Goal: Find specific page/section: Find specific page/section

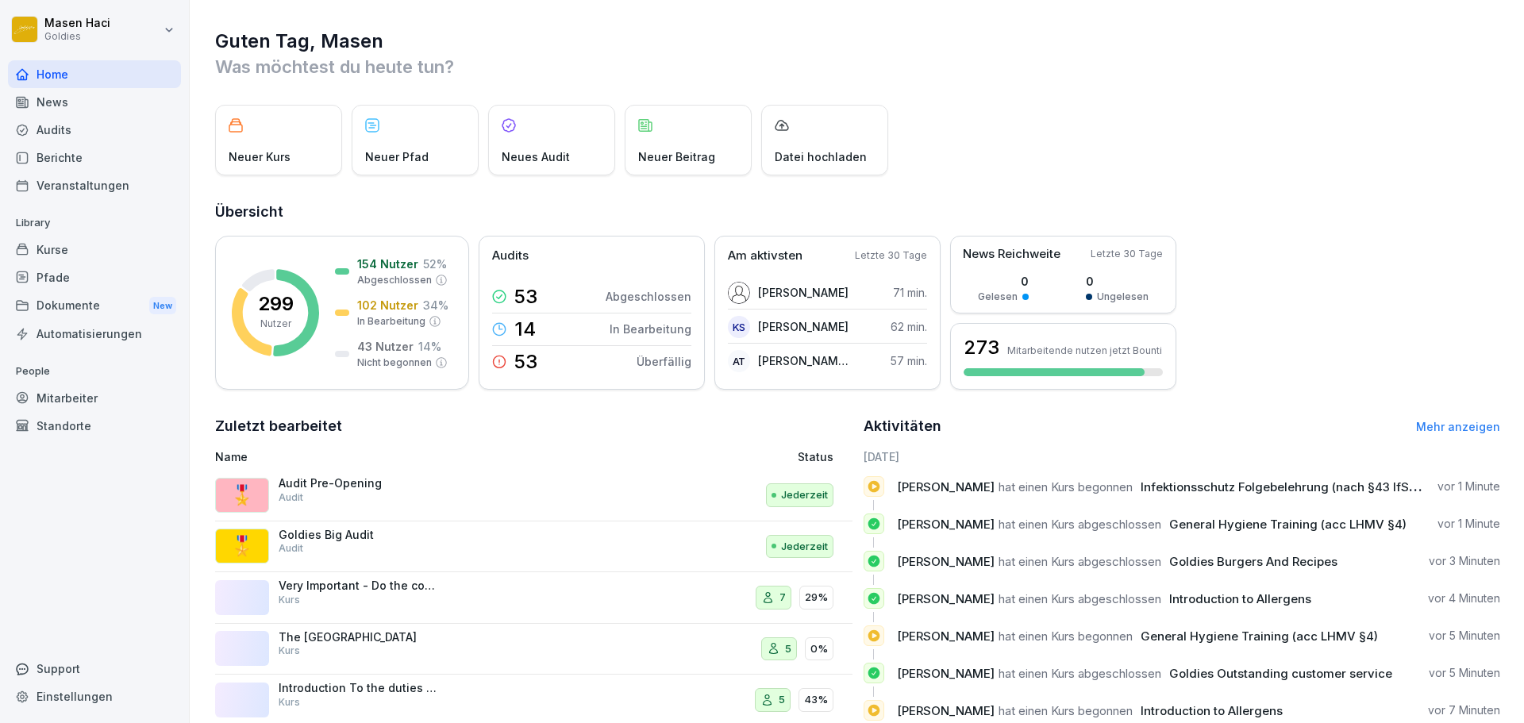
scroll to position [94, 0]
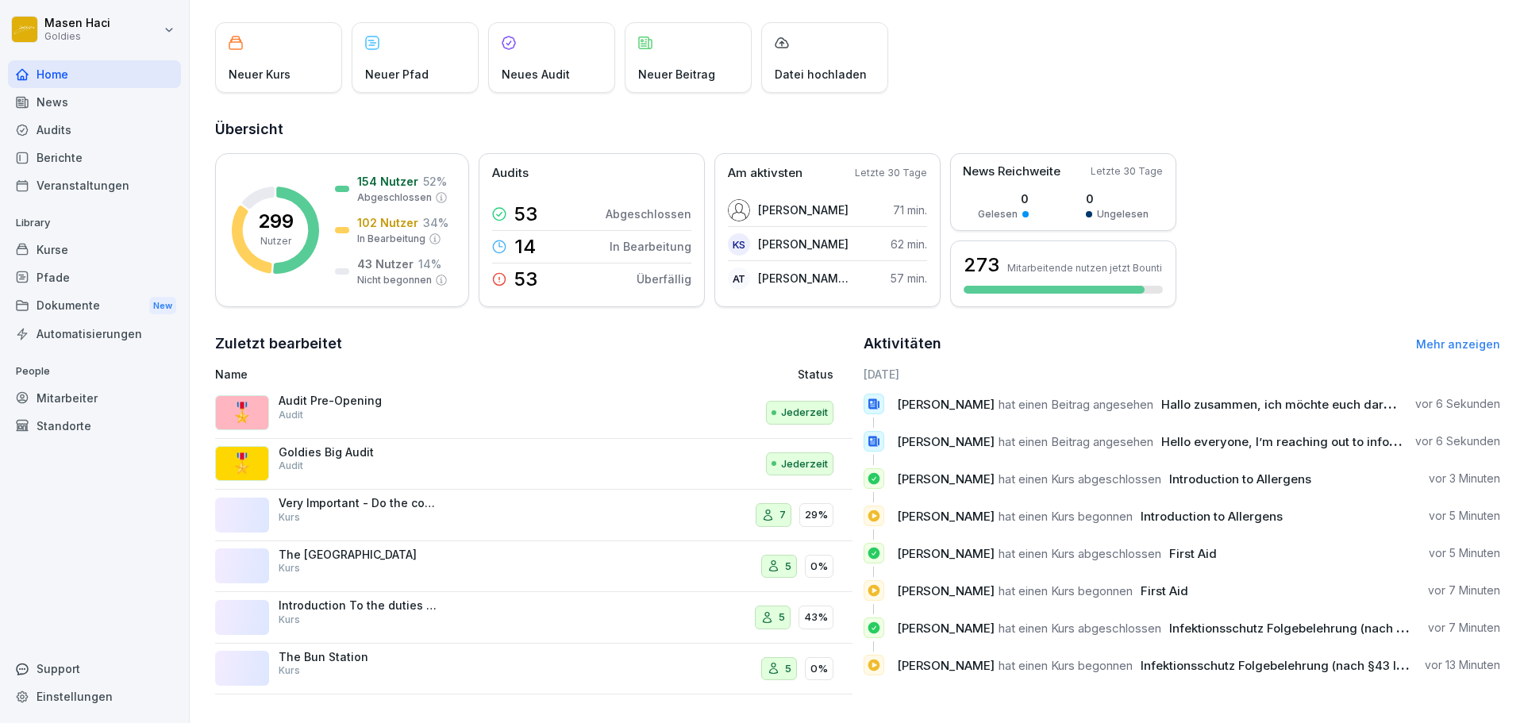
click at [282, 510] on p "Kurs" at bounding box center [289, 517] width 21 height 14
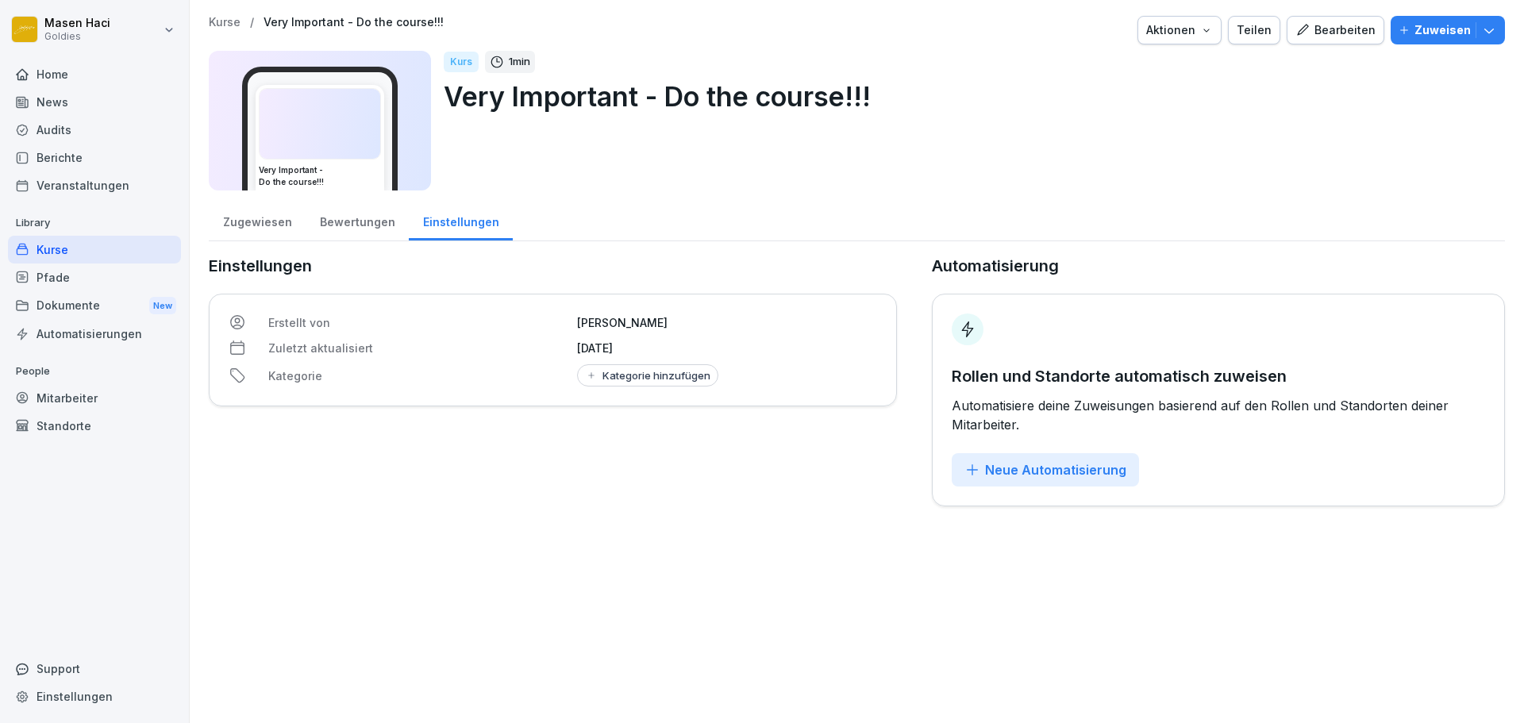
click at [347, 214] on div "Bewertungen" at bounding box center [356, 220] width 103 height 40
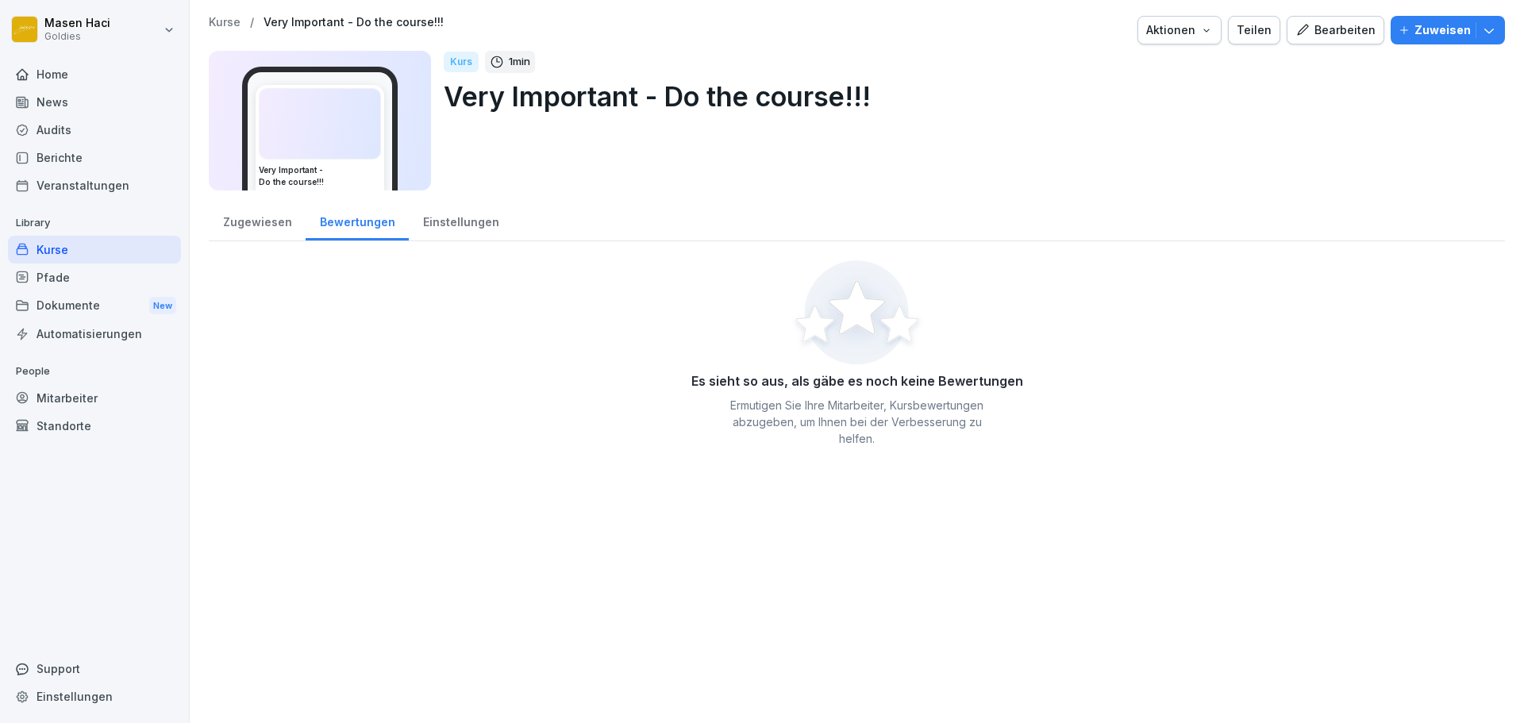
click at [257, 225] on div "Zugewiesen" at bounding box center [257, 220] width 97 height 40
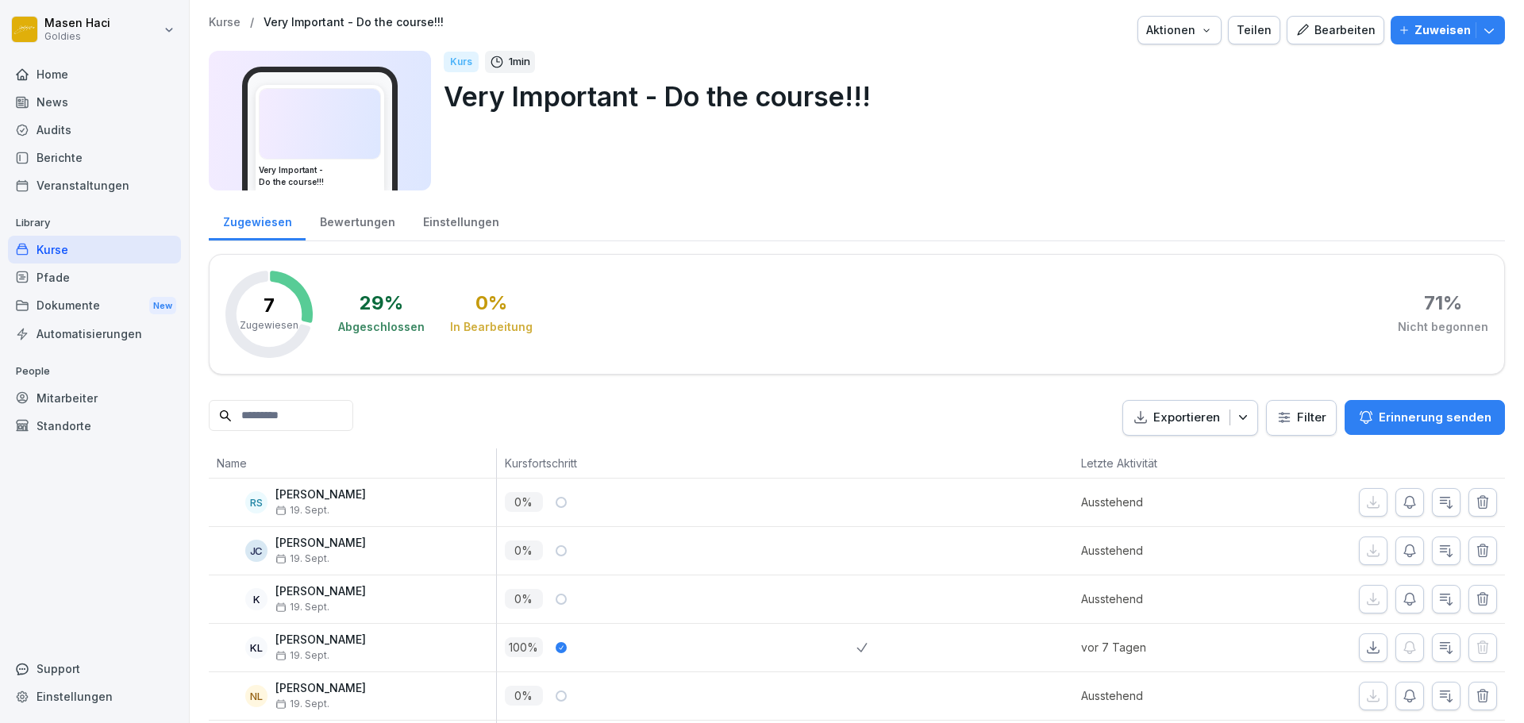
click at [56, 26] on html "Masen Haci Goldies Home News Audits Berichte Veranstaltungen Library Kurse Pfad…" at bounding box center [762, 361] width 1524 height 723
